Goal: Task Accomplishment & Management: Manage account settings

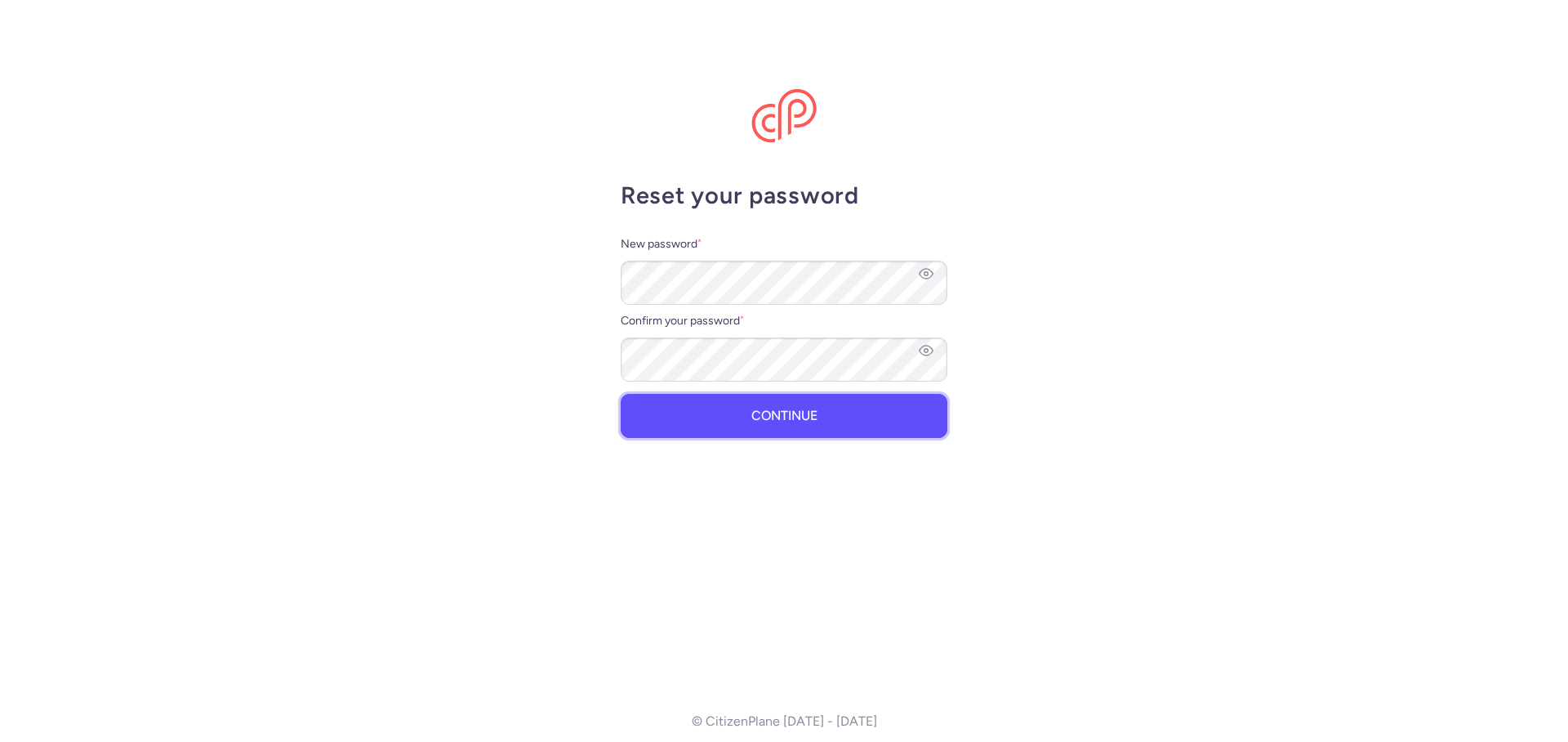
click at [779, 413] on span "Continue" at bounding box center [784, 416] width 66 height 15
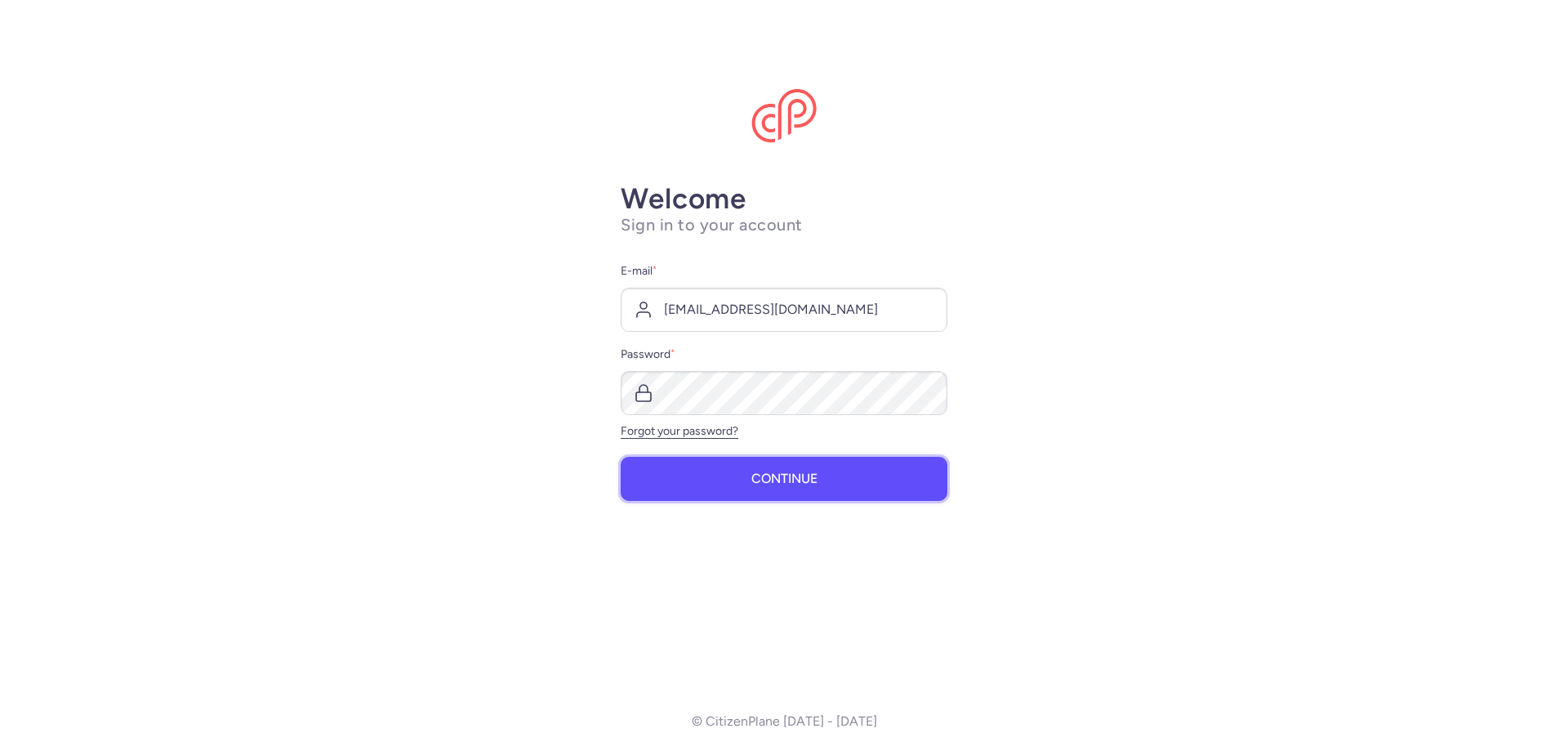
click at [806, 474] on span "Continue" at bounding box center [784, 479] width 66 height 15
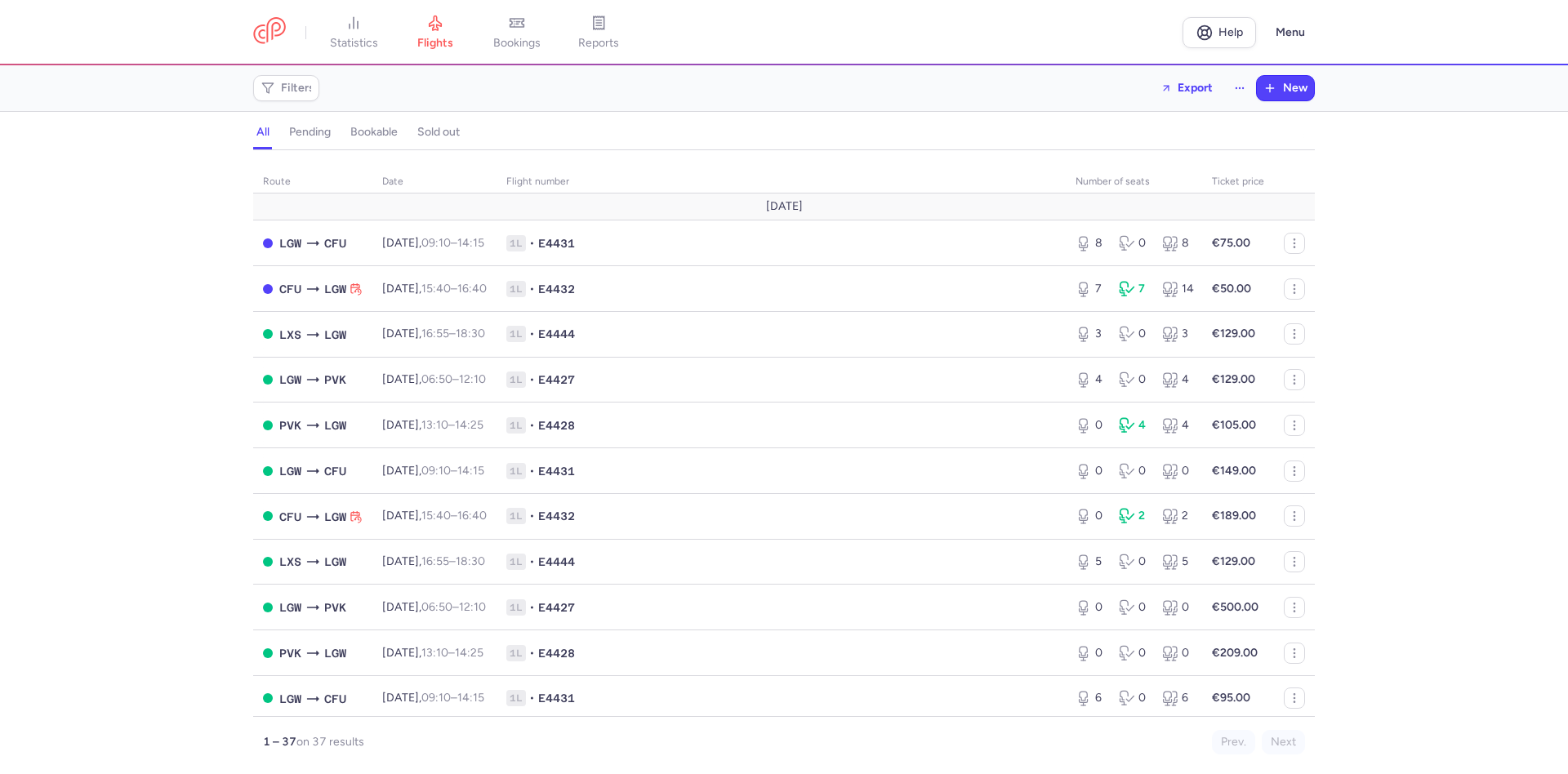
click at [160, 296] on div "route date Flight number number of seats Ticket price [DATE] LGW CFU [DATE] 09:…" at bounding box center [784, 467] width 1568 height 614
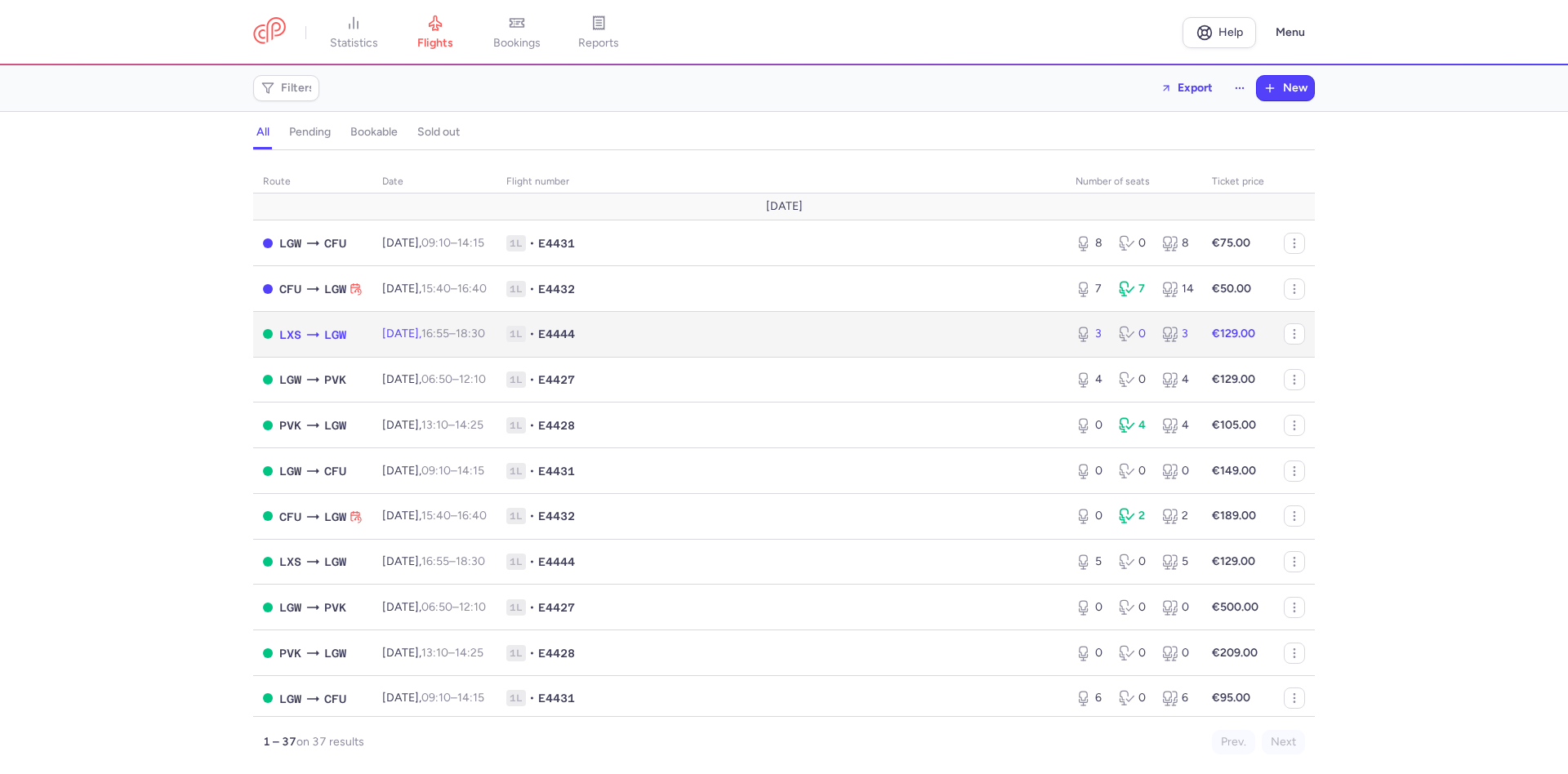
click at [431, 336] on span "[DATE] 16:55 – 18:30 +0" at bounding box center [433, 333] width 103 height 14
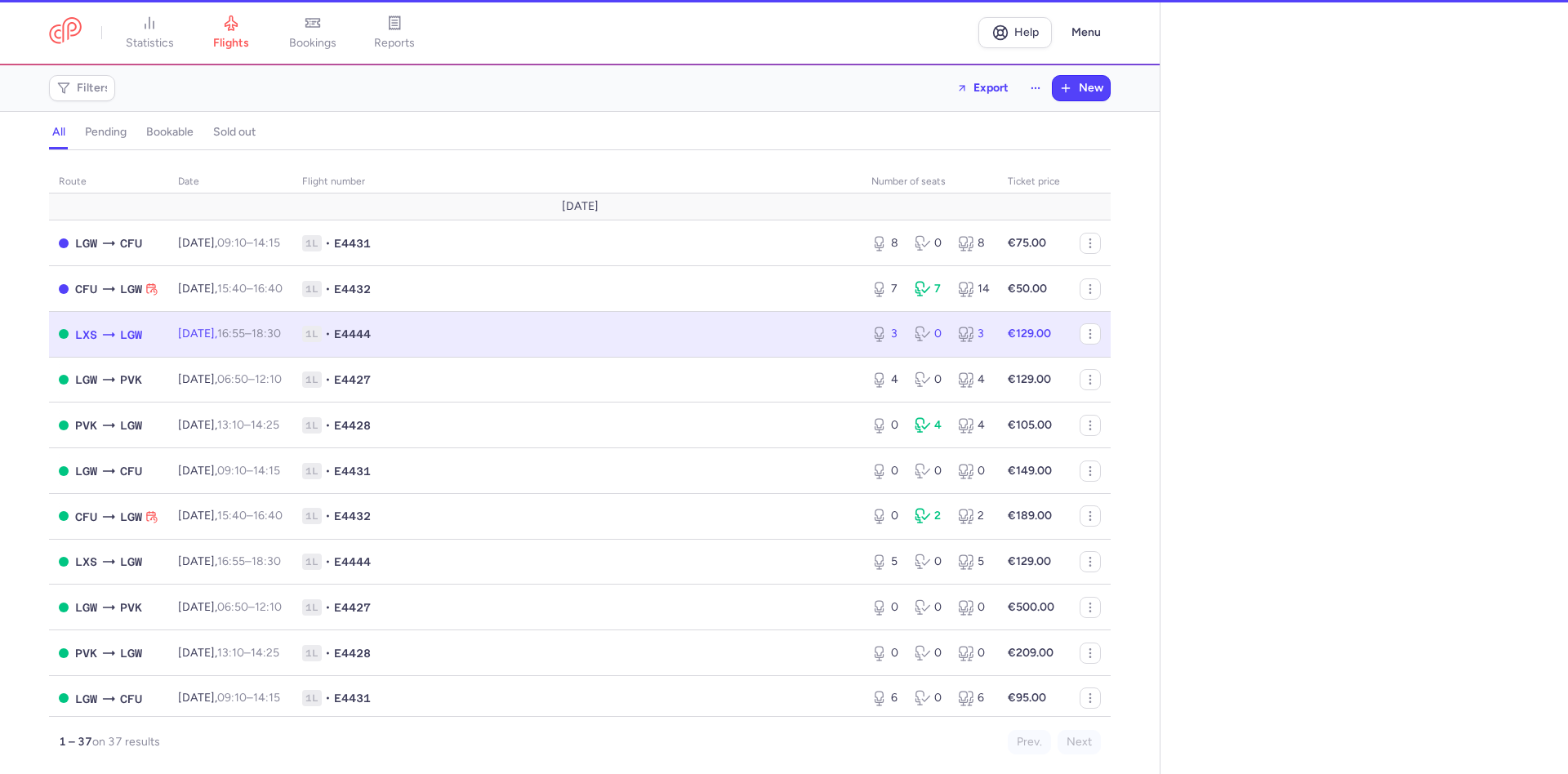
select select "days"
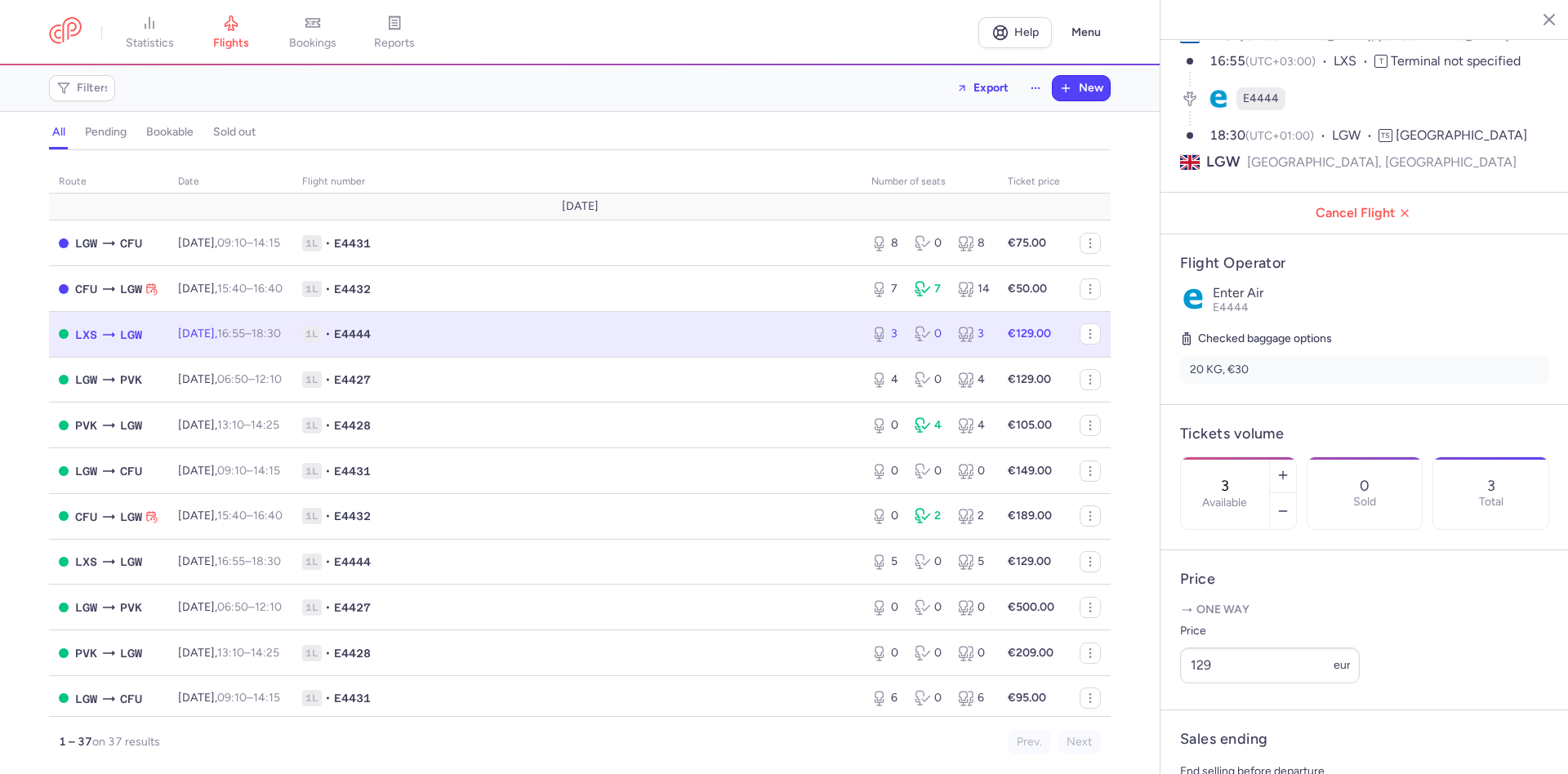
scroll to position [186, 0]
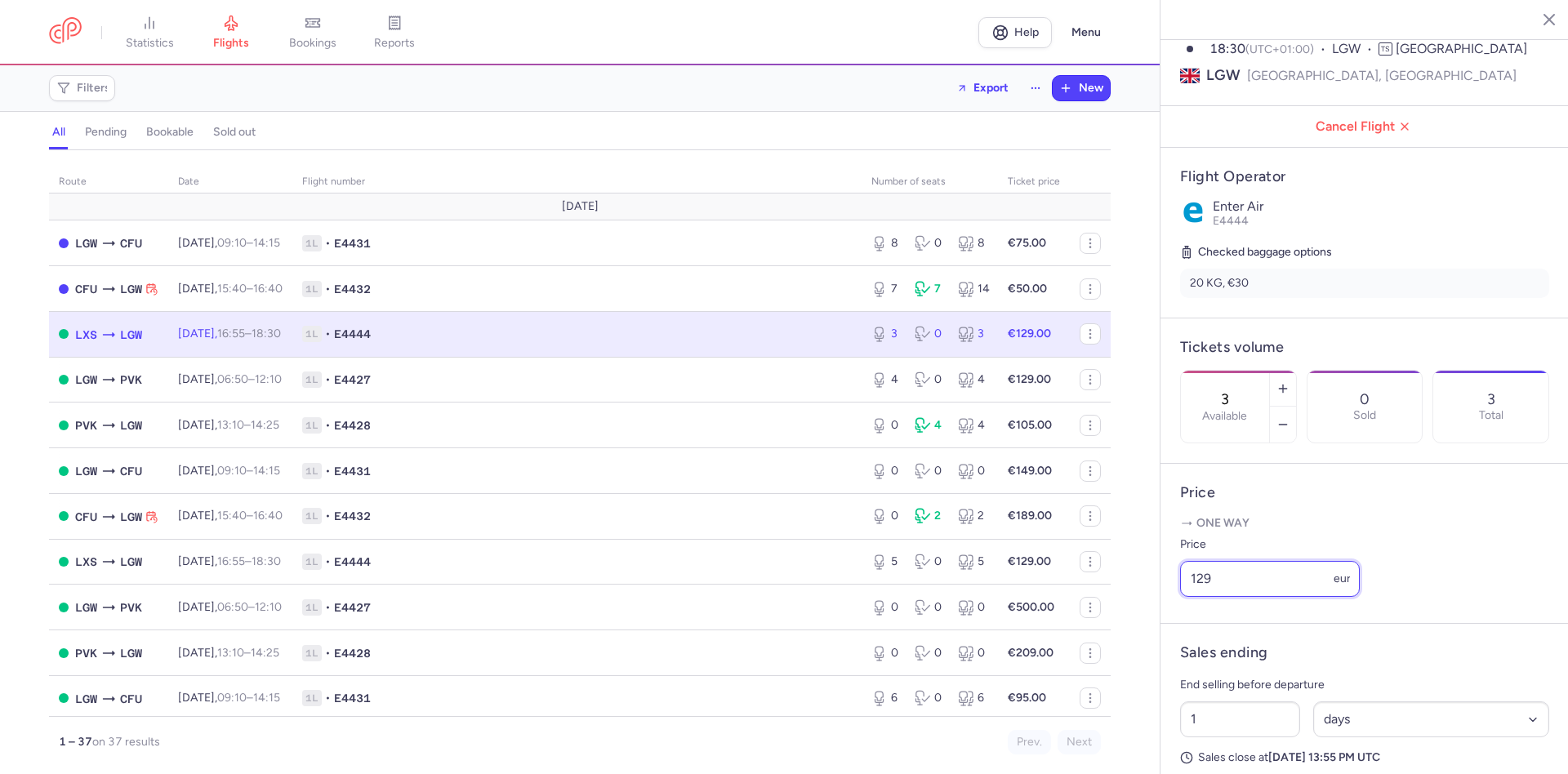
drag, startPoint x: 1225, startPoint y: 627, endPoint x: 1140, endPoint y: 634, distance: 85.3
click at [1180, 597] on input "129" at bounding box center [1270, 578] width 180 height 36
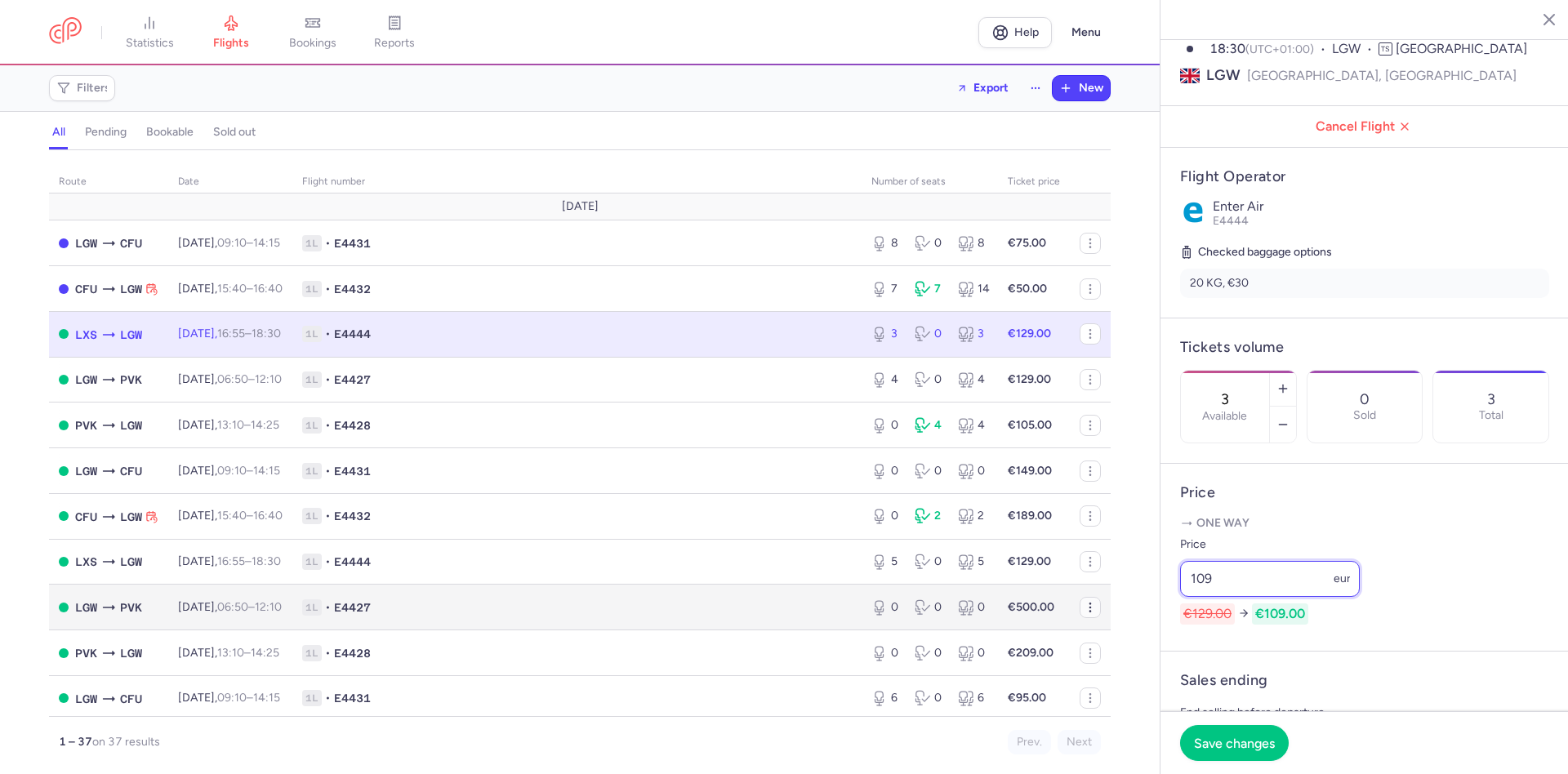
type input "109"
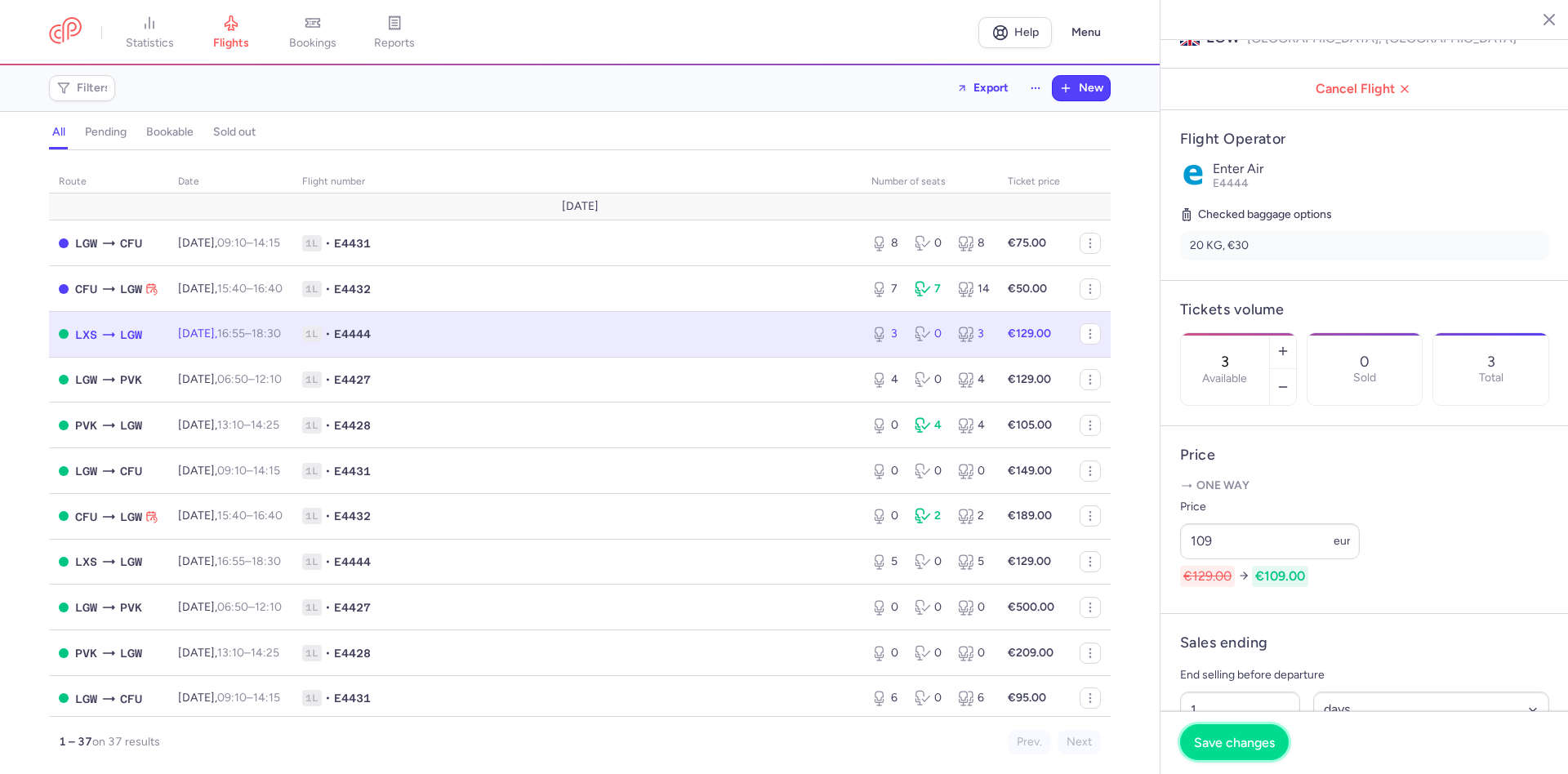
click at [1231, 741] on span "Save changes" at bounding box center [1234, 742] width 81 height 15
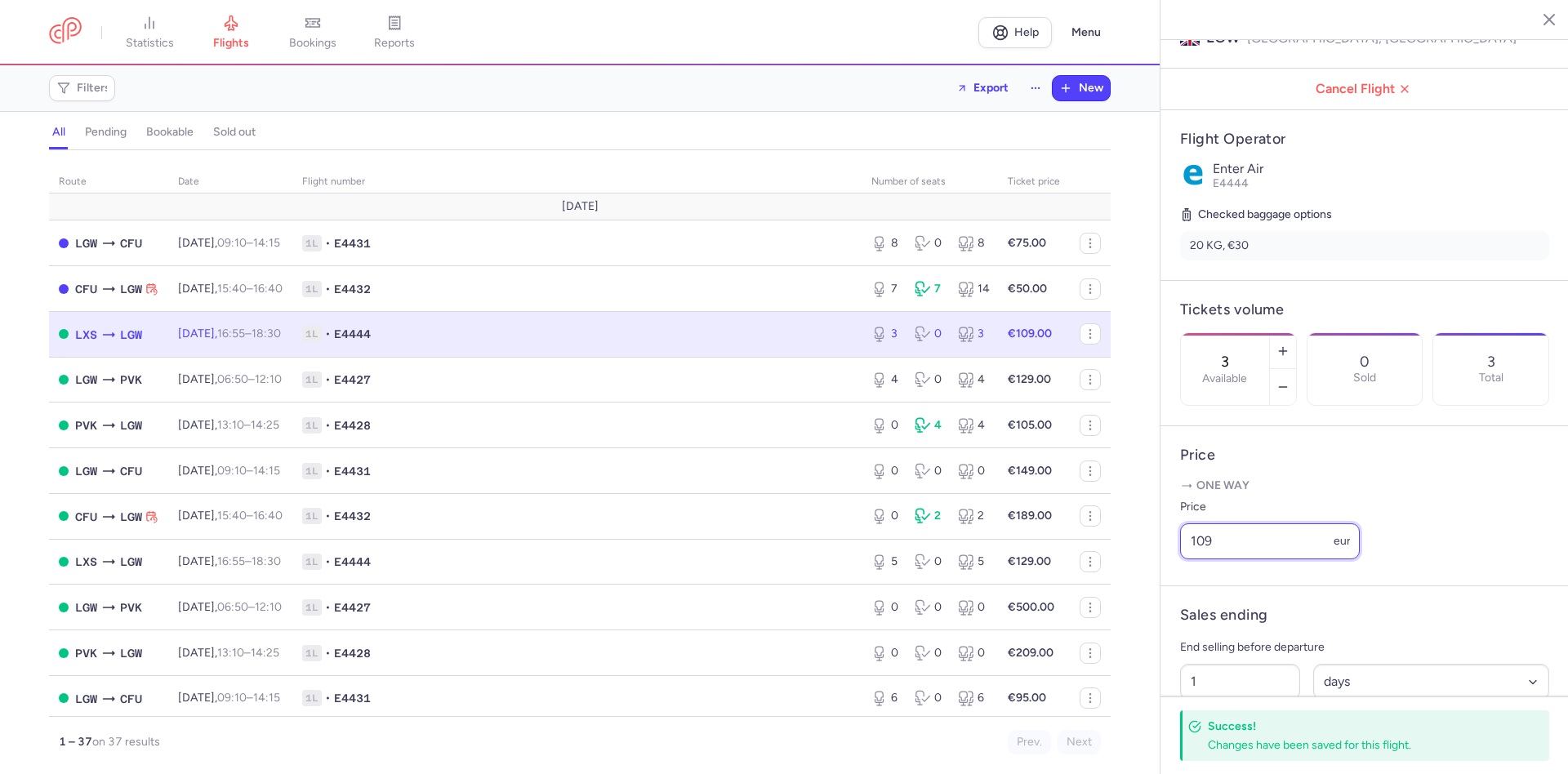
click at [1218, 559] on input "109" at bounding box center [1270, 541] width 180 height 36
drag, startPoint x: 1218, startPoint y: 587, endPoint x: 1160, endPoint y: 582, distance: 58.2
click at [1180, 559] on input "109" at bounding box center [1270, 541] width 180 height 36
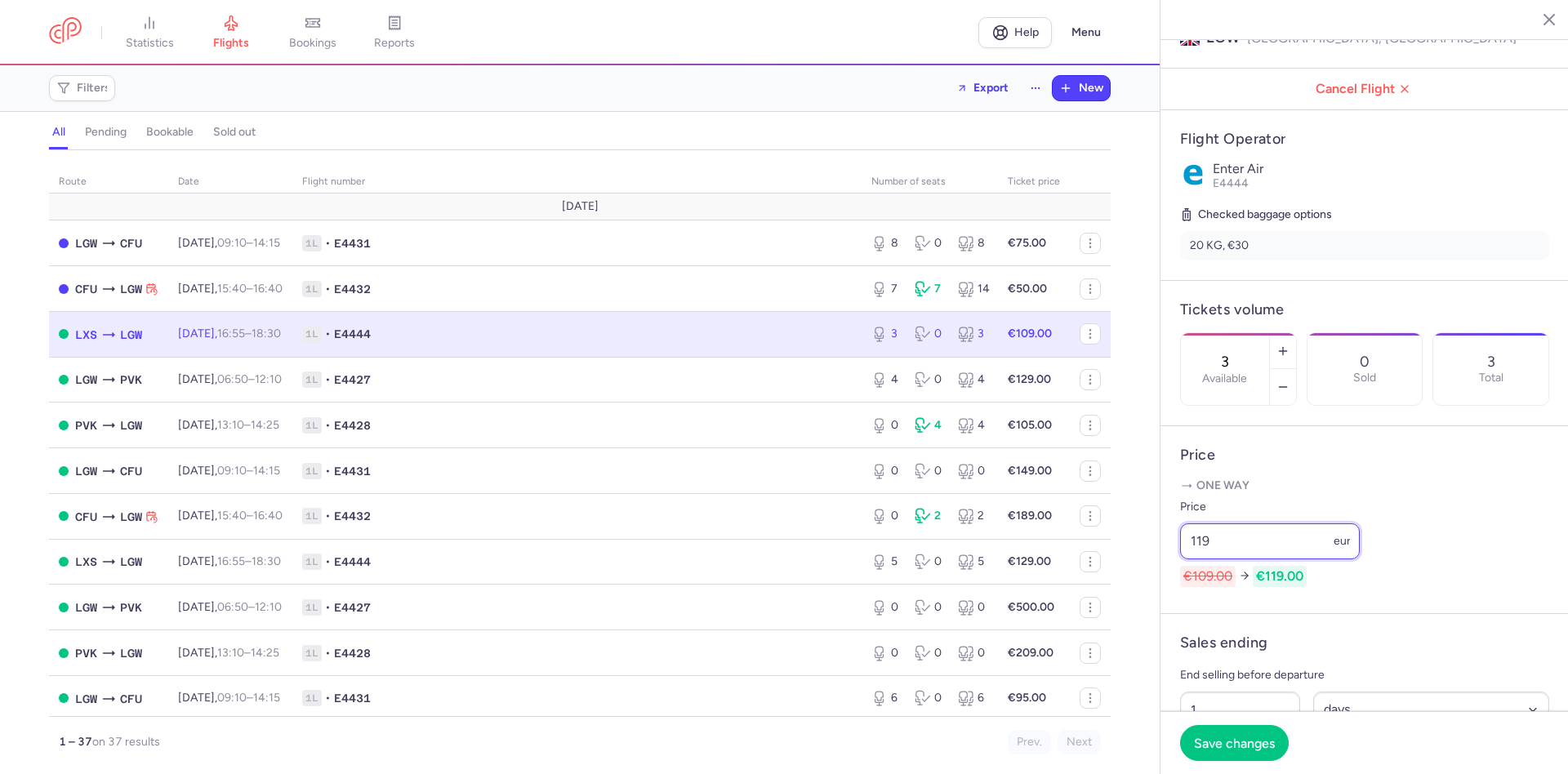
type input "119"
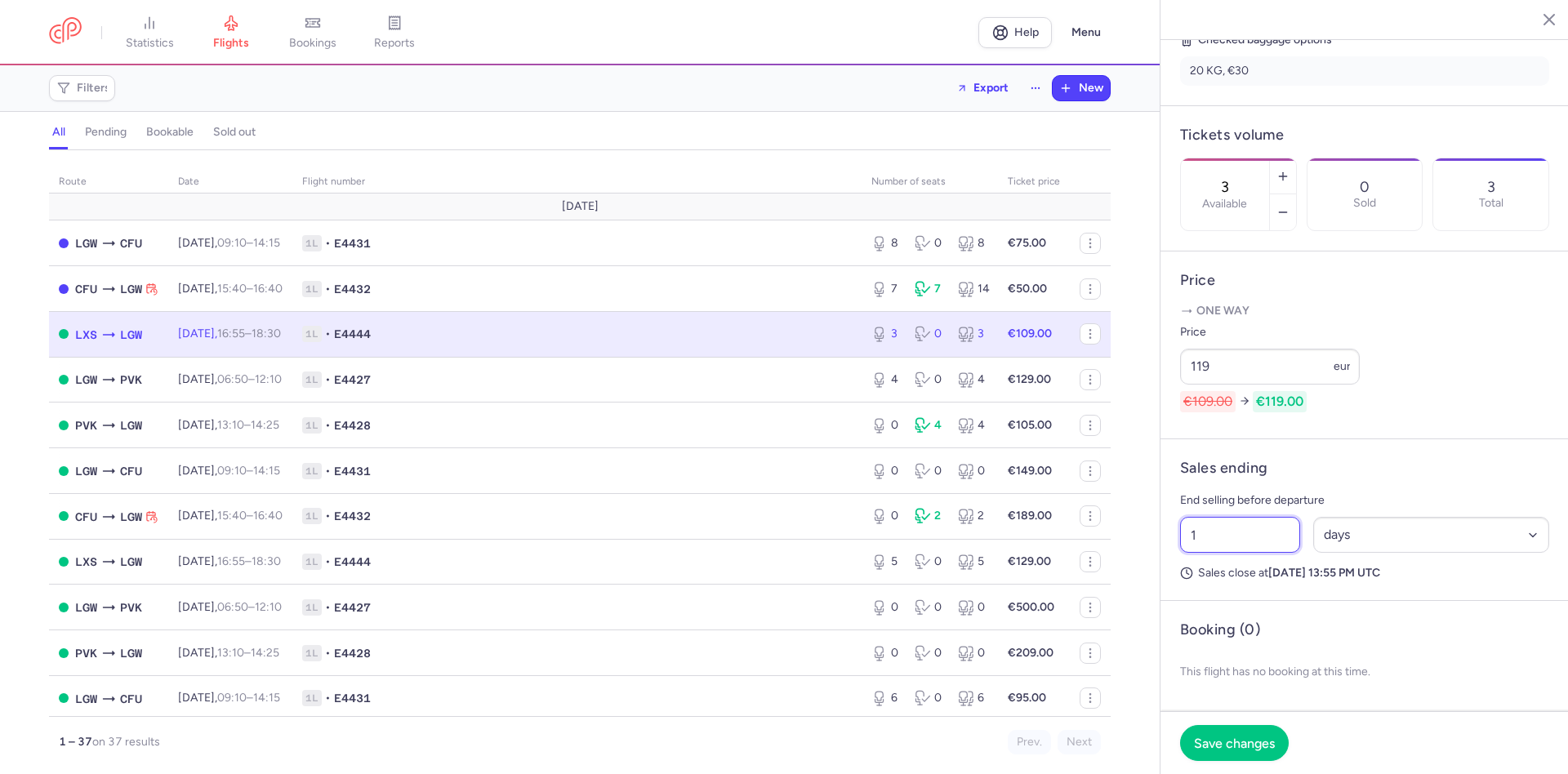
scroll to position [444, 0]
click at [1234, 738] on span "Save changes" at bounding box center [1234, 742] width 81 height 15
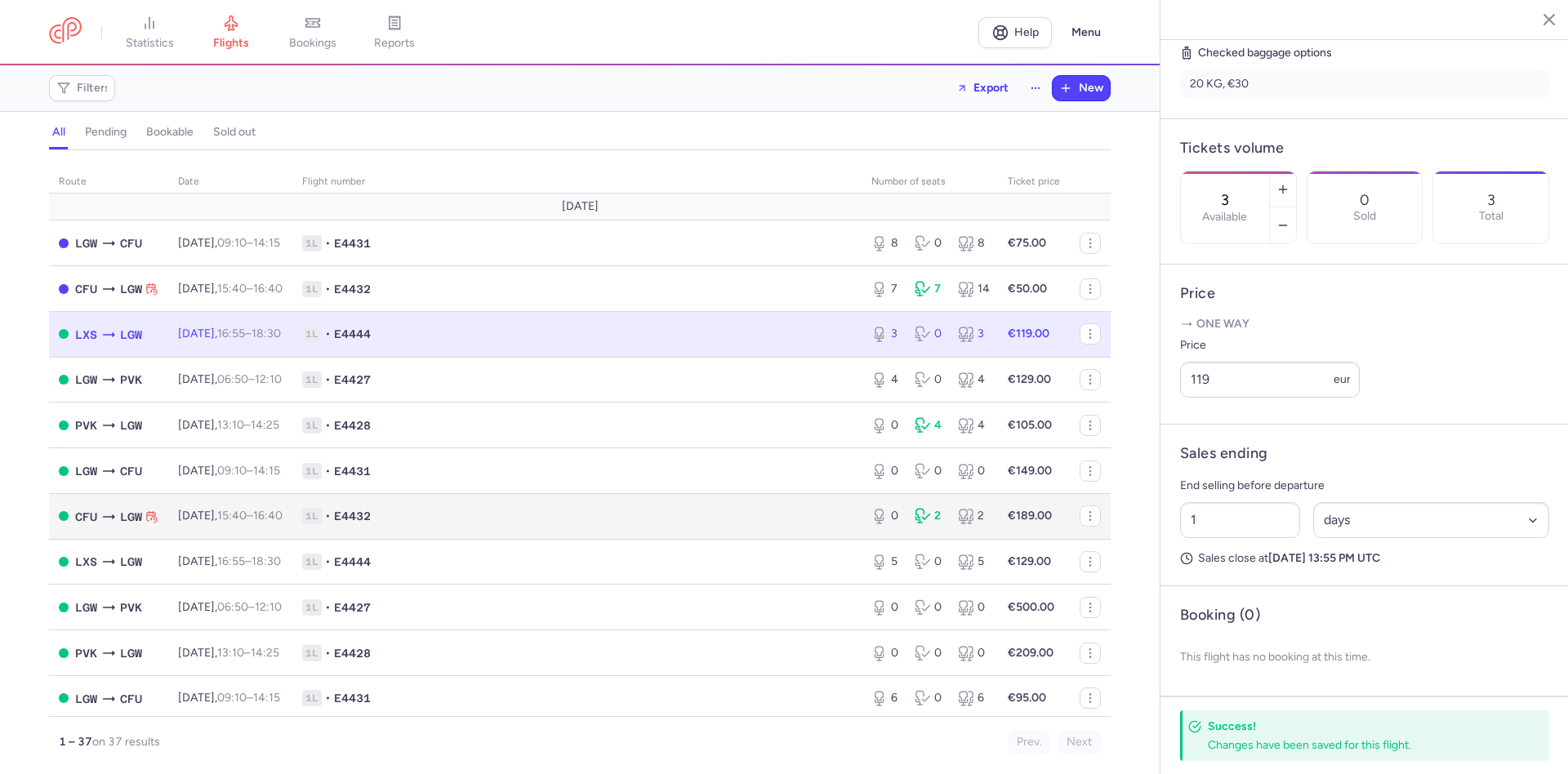
scroll to position [397, 0]
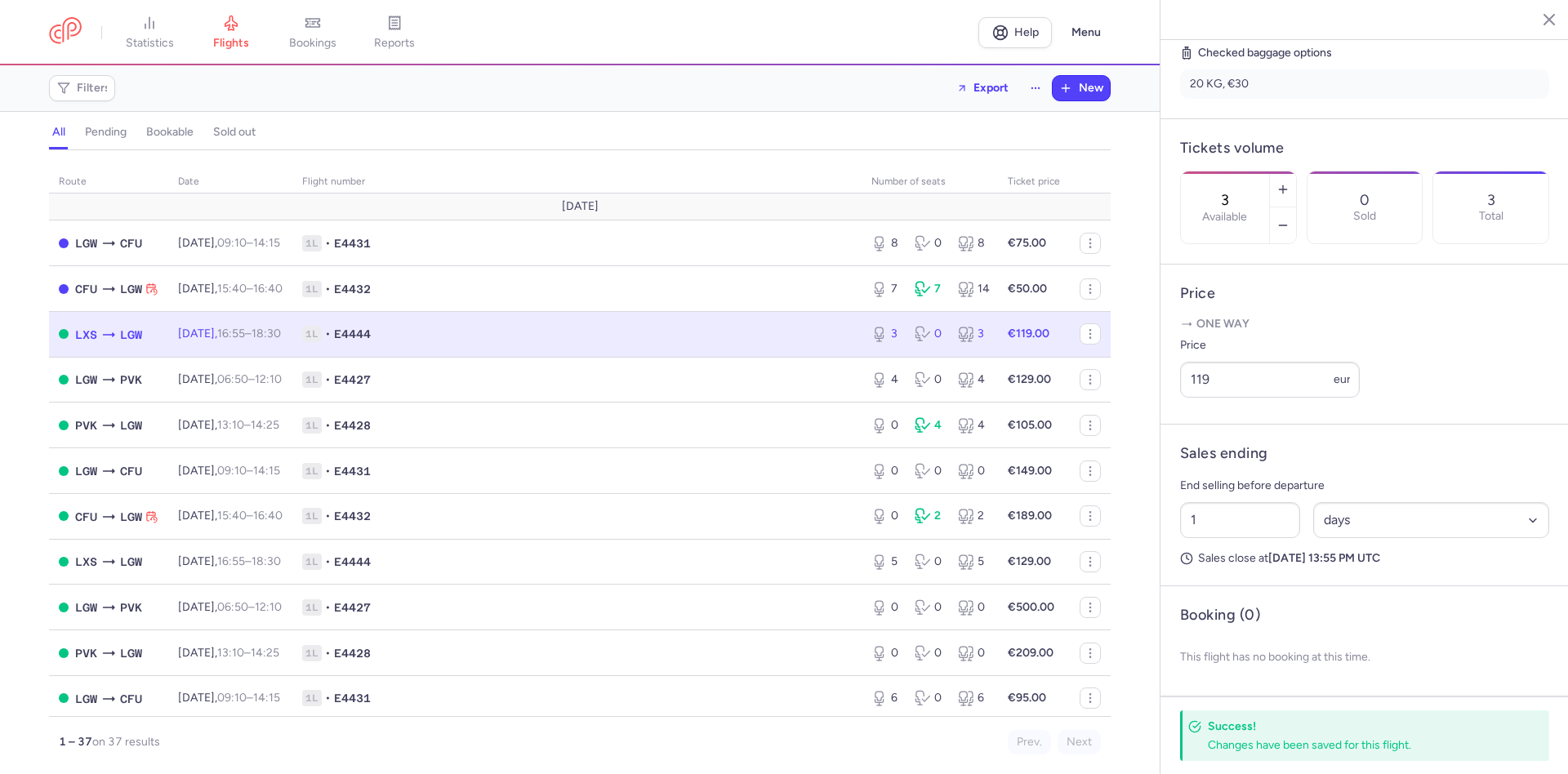
click at [16, 334] on div "route date Flight number number of seats Ticket price August 25 LGW CFU Mon, 11…" at bounding box center [579, 467] width 1160 height 614
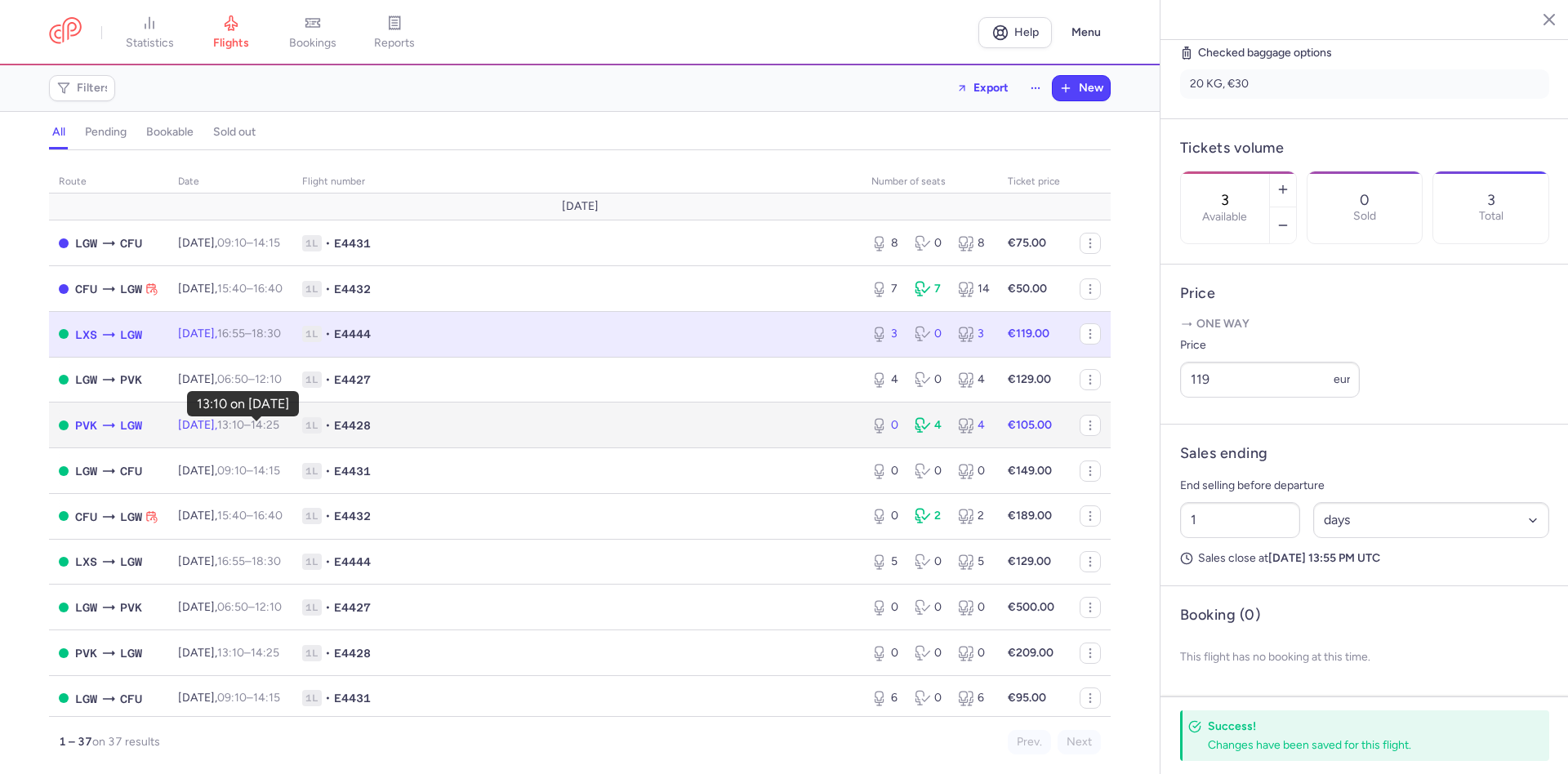
click at [244, 429] on time "13:10" at bounding box center [231, 425] width 27 height 14
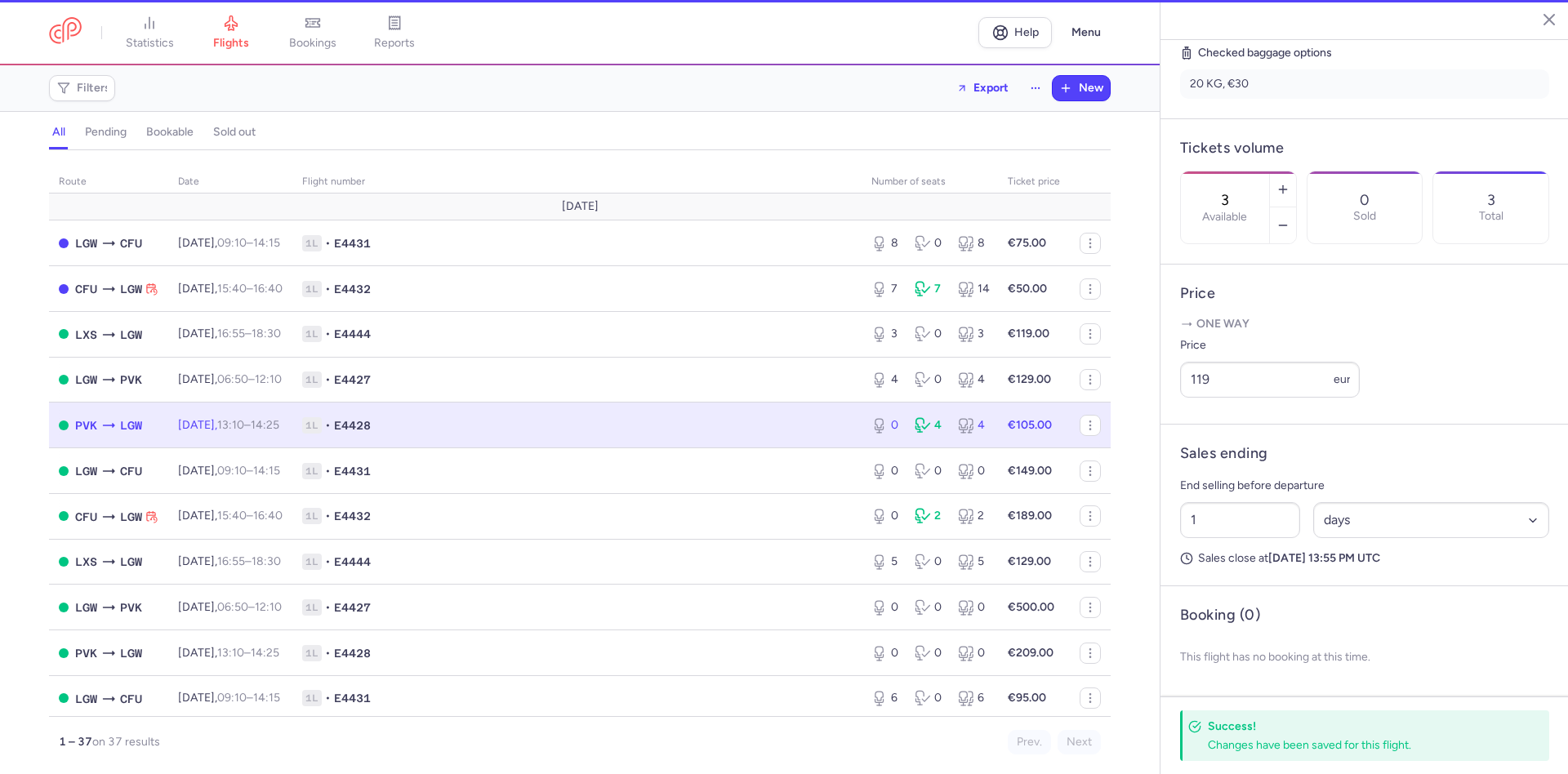
type input "0"
type input "12"
select select "hours"
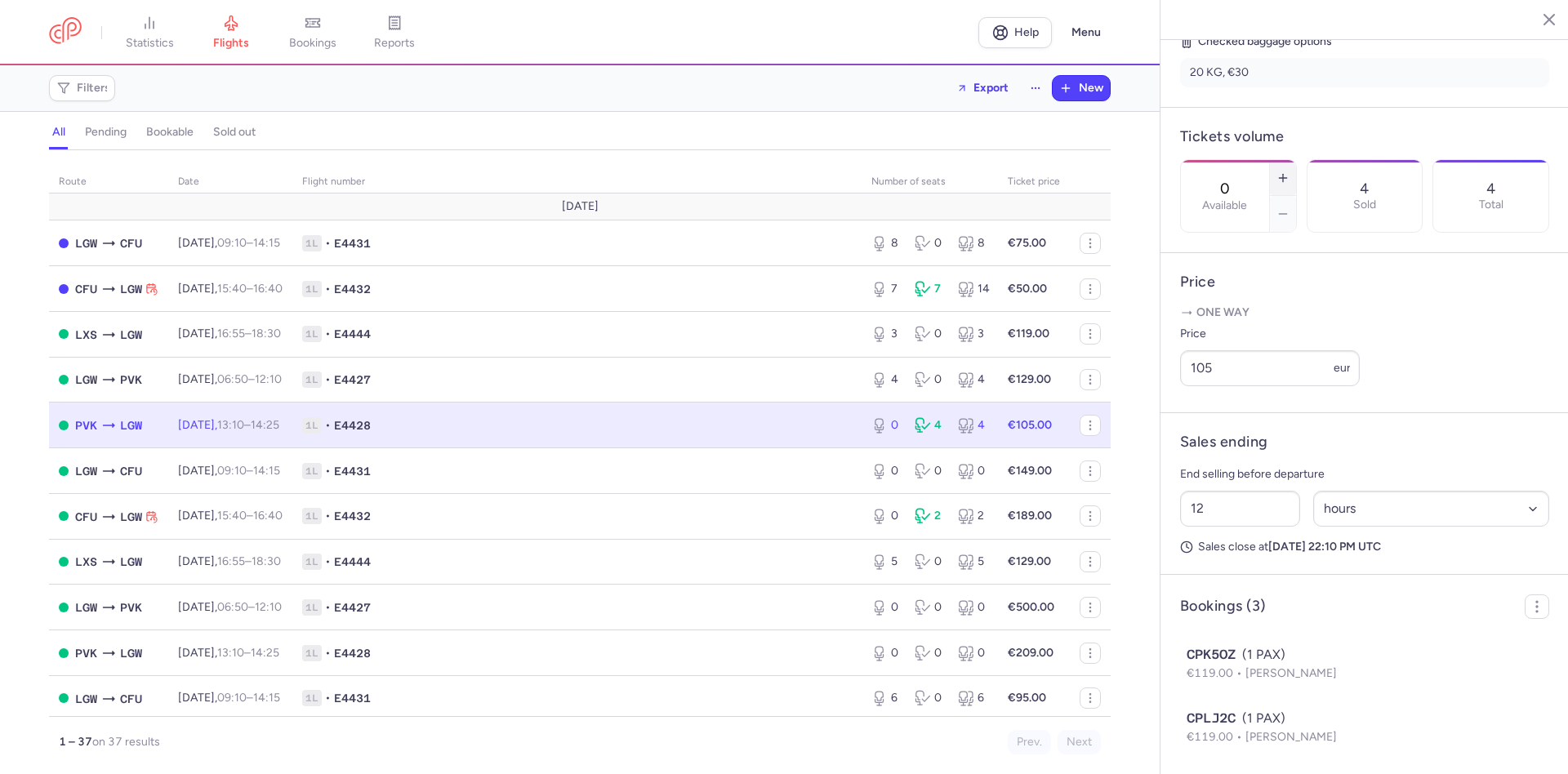
click at [1290, 172] on icon "button" at bounding box center [1283, 178] width 13 height 13
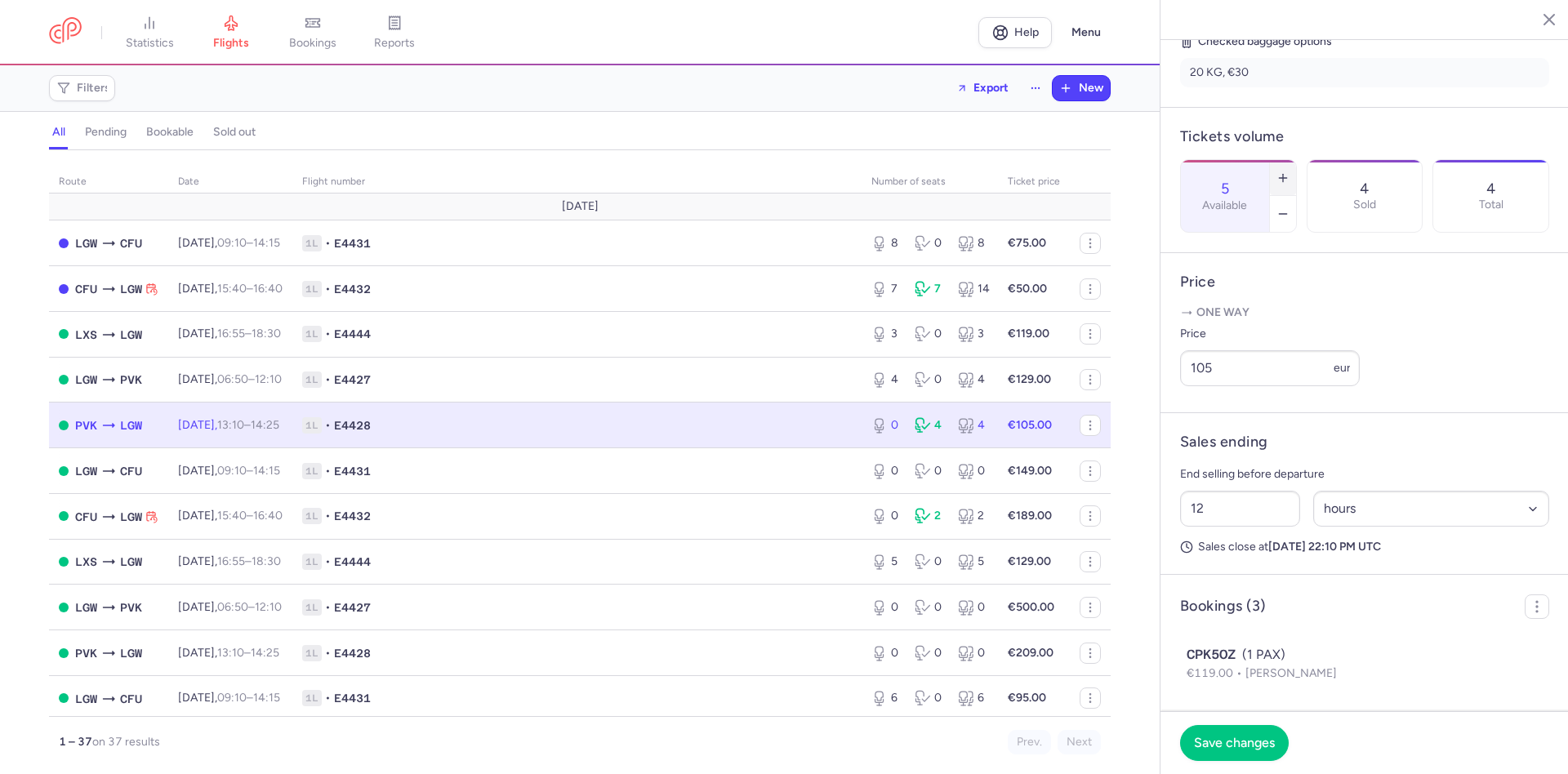
click at [1290, 172] on icon "button" at bounding box center [1283, 178] width 13 height 13
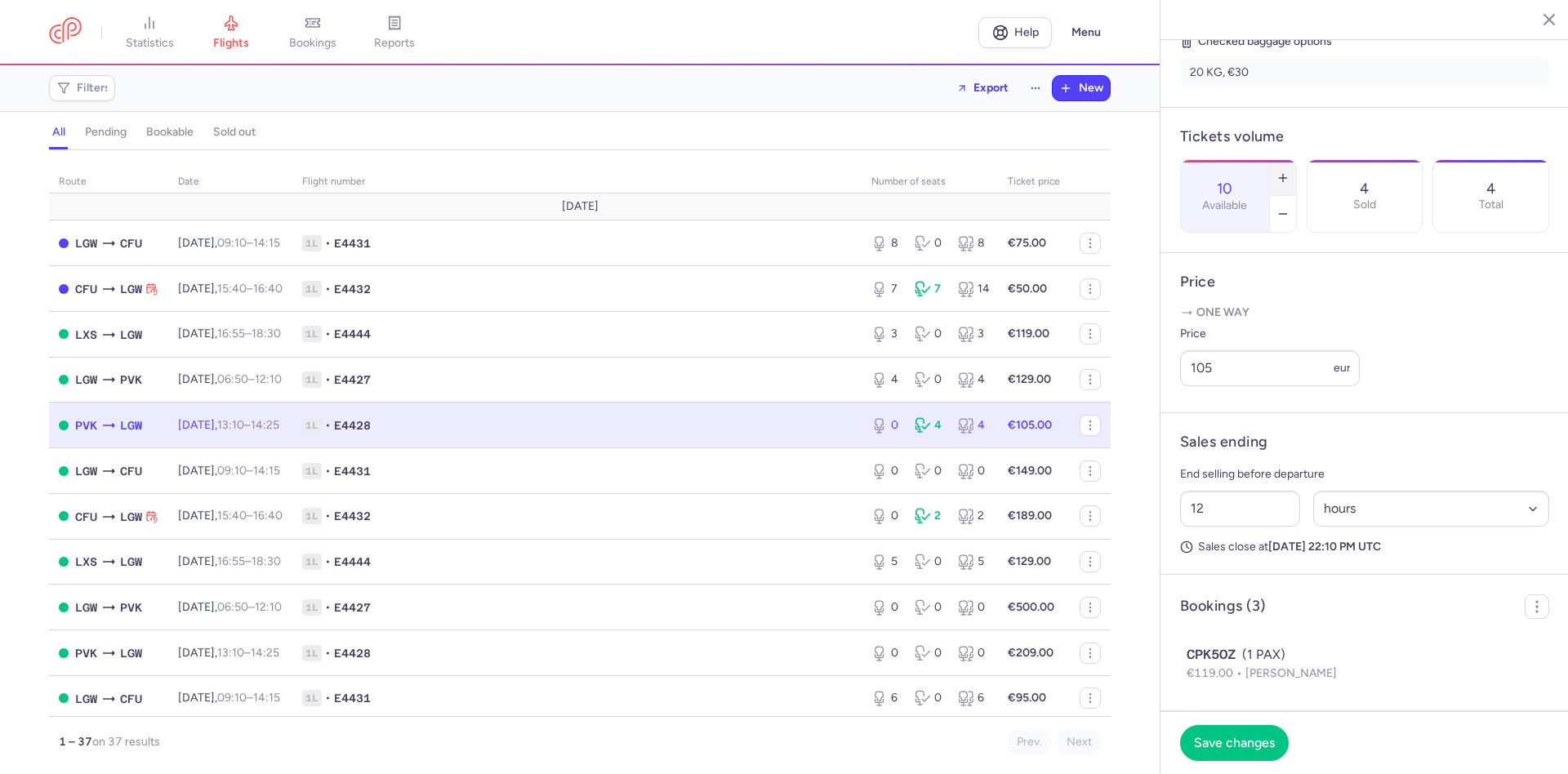
click at [1290, 172] on icon "button" at bounding box center [1283, 178] width 13 height 13
type input "11"
click at [1237, 740] on span "Save changes" at bounding box center [1234, 742] width 81 height 15
